Goal: Information Seeking & Learning: Understand process/instructions

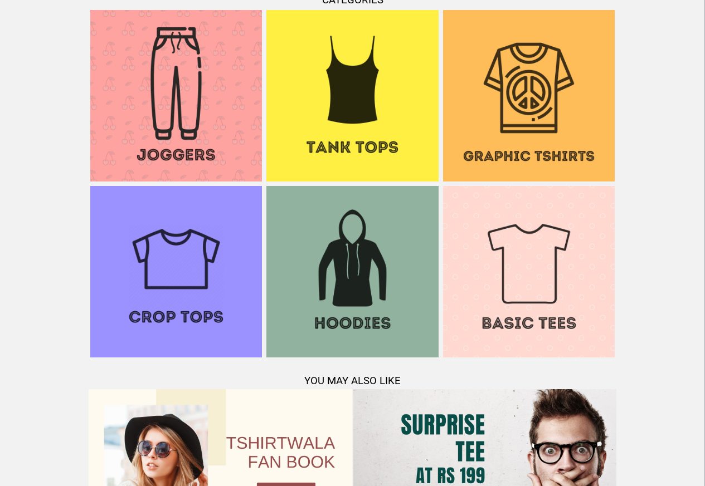
scroll to position [674, 0]
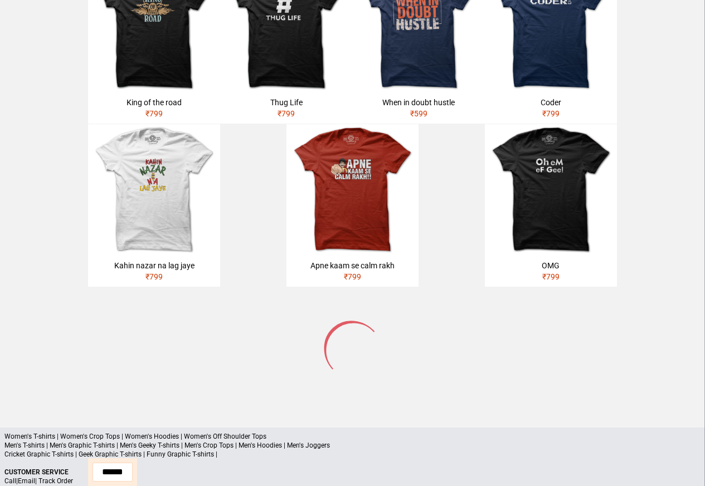
scroll to position [374, 0]
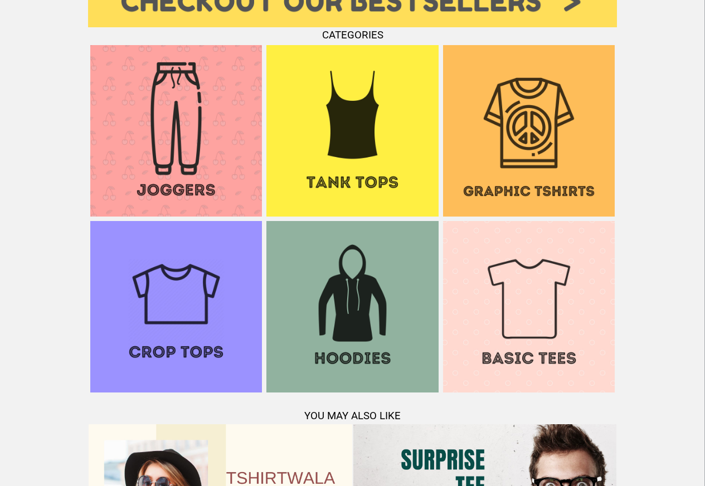
scroll to position [1075, 0]
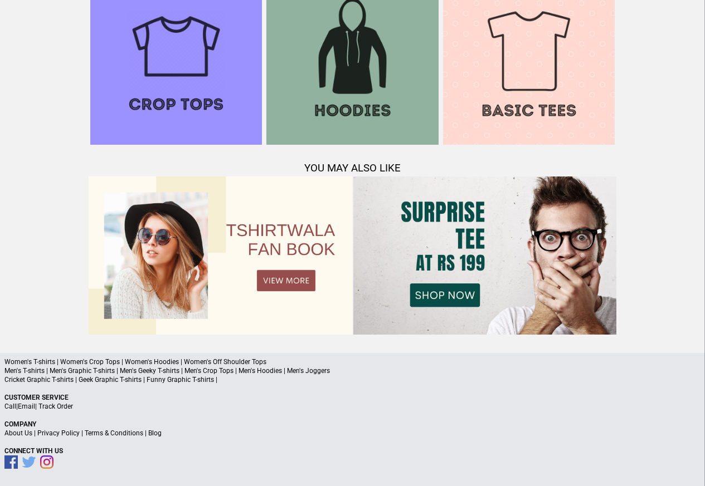
click at [101, 435] on link "Terms & Conditions" at bounding box center [114, 433] width 58 height 8
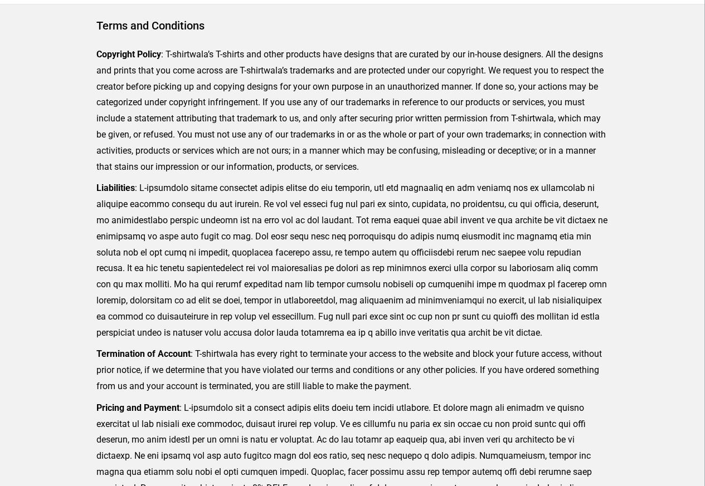
scroll to position [273, 0]
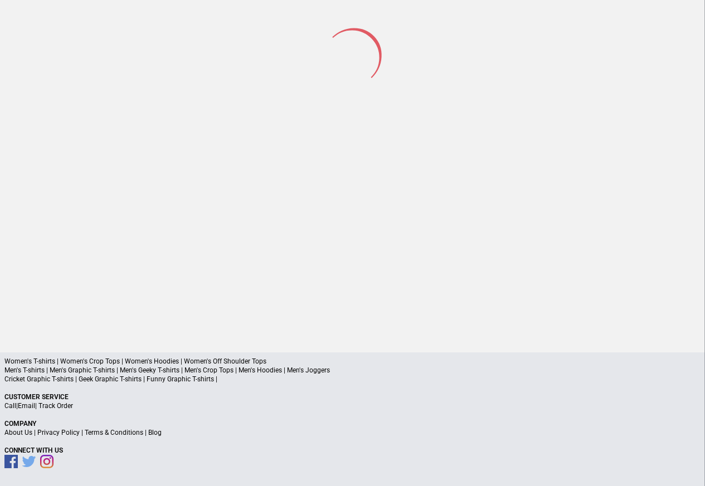
scroll to position [52, 0]
